Goal: Task Accomplishment & Management: Complete application form

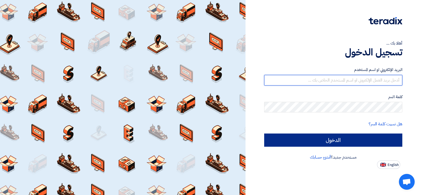
type input "[EMAIL_ADDRESS][DOMAIN_NAME]"
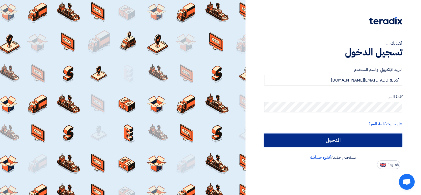
click at [279, 137] on input "الدخول" at bounding box center [333, 139] width 138 height 13
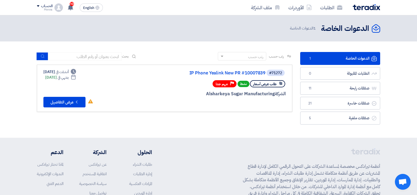
click at [247, 70] on div "#71272 IP Phone Yealink New PR #10007839" at bounding box center [222, 72] width 127 height 7
click at [197, 73] on link "IP Phone Yealink New PR #10007839" at bounding box center [212, 73] width 105 height 5
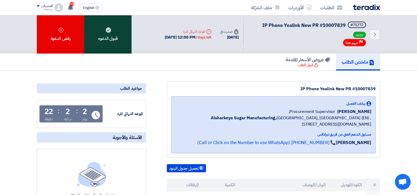
click at [115, 32] on div "قبول الدعوه" at bounding box center [107, 34] width 47 height 38
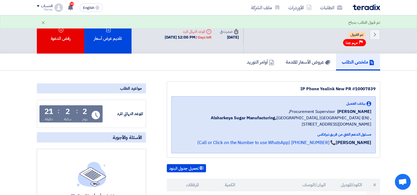
click at [115, 32] on div "تقديم عرض أسعار" at bounding box center [107, 34] width 47 height 38
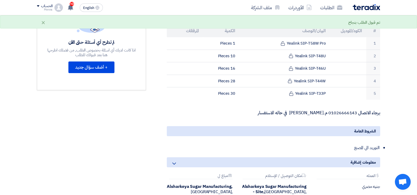
scroll to position [153, 0]
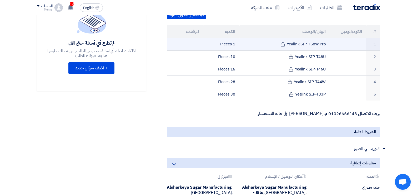
drag, startPoint x: 287, startPoint y: 43, endPoint x: 326, endPoint y: 44, distance: 38.5
click at [326, 44] on td "Yealink SIP-T58W Pro" at bounding box center [285, 44] width 91 height 12
copy td "Yealink SIP-T58W Pro"
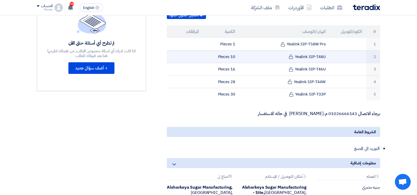
drag, startPoint x: 295, startPoint y: 57, endPoint x: 327, endPoint y: 58, distance: 32.2
click at [327, 58] on td "Yealink SIP-T48U" at bounding box center [285, 56] width 91 height 13
copy td "Yealink SIP-T48U"
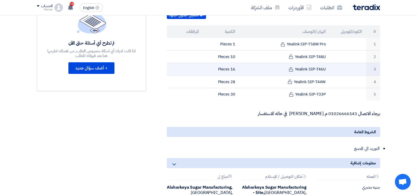
drag, startPoint x: 296, startPoint y: 68, endPoint x: 327, endPoint y: 71, distance: 31.2
click at [327, 71] on td "Yealink SIP-T46U" at bounding box center [285, 69] width 91 height 13
copy td "Yealink SIP-T46U"
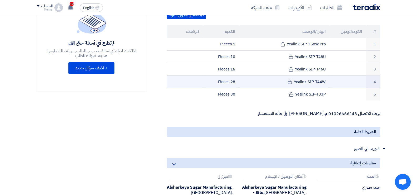
drag, startPoint x: 294, startPoint y: 81, endPoint x: 328, endPoint y: 84, distance: 34.6
click at [328, 84] on td "Yealink SIP-T44W" at bounding box center [285, 81] width 91 height 13
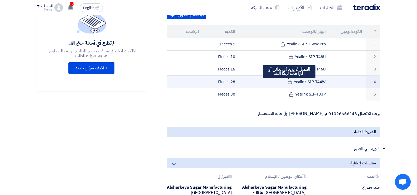
drag, startPoint x: 326, startPoint y: 81, endPoint x: 292, endPoint y: 81, distance: 34.8
click at [292, 81] on td "Yealink SIP-T44W العميل لا يريد أي بدائل أو اقتراحات لهذا البند" at bounding box center [285, 81] width 91 height 13
copy td "Yealink SIP-T44W"
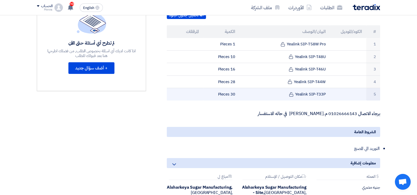
drag, startPoint x: 311, startPoint y: 93, endPoint x: 336, endPoint y: 94, distance: 25.6
click at [336, 94] on tr "5 Yealink SIP-T33P 30 Pieces" at bounding box center [273, 94] width 213 height 12
copy tr "Yealink SIP-T33P"
